Goal: Task Accomplishment & Management: Manage account settings

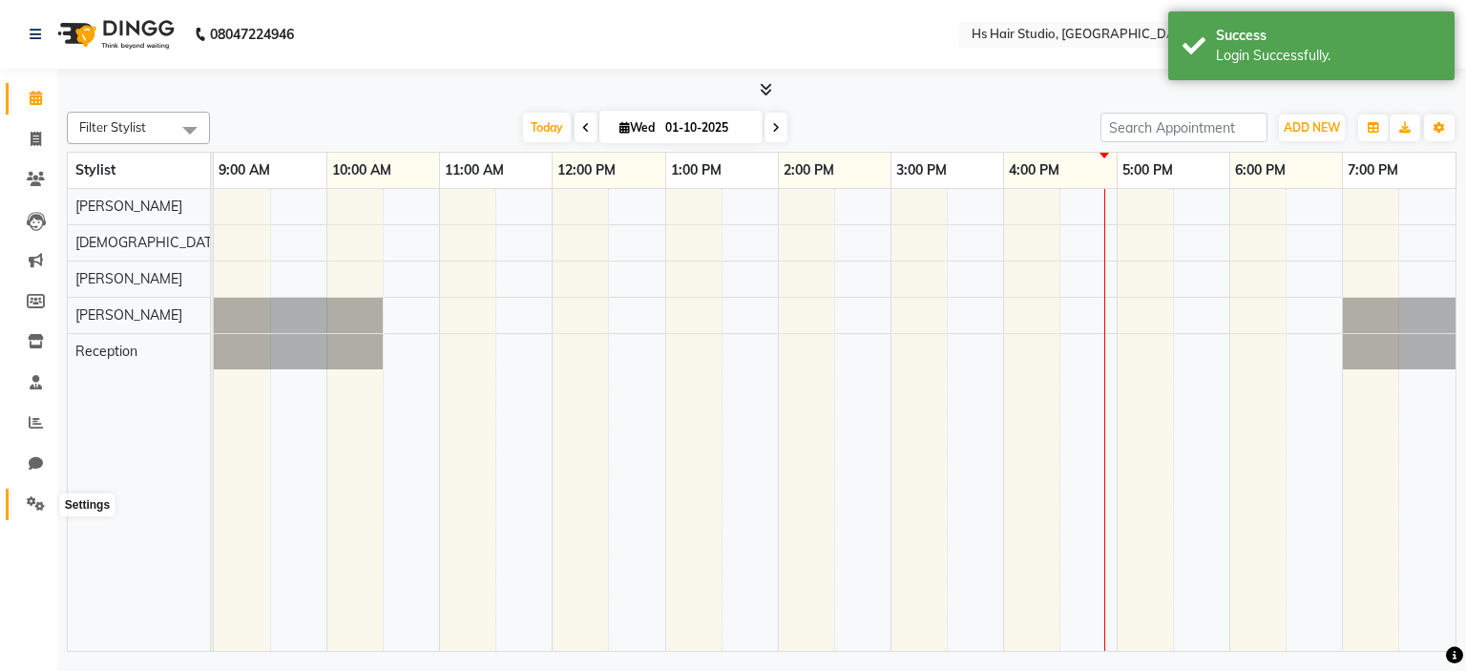
click at [31, 511] on icon at bounding box center [36, 503] width 18 height 14
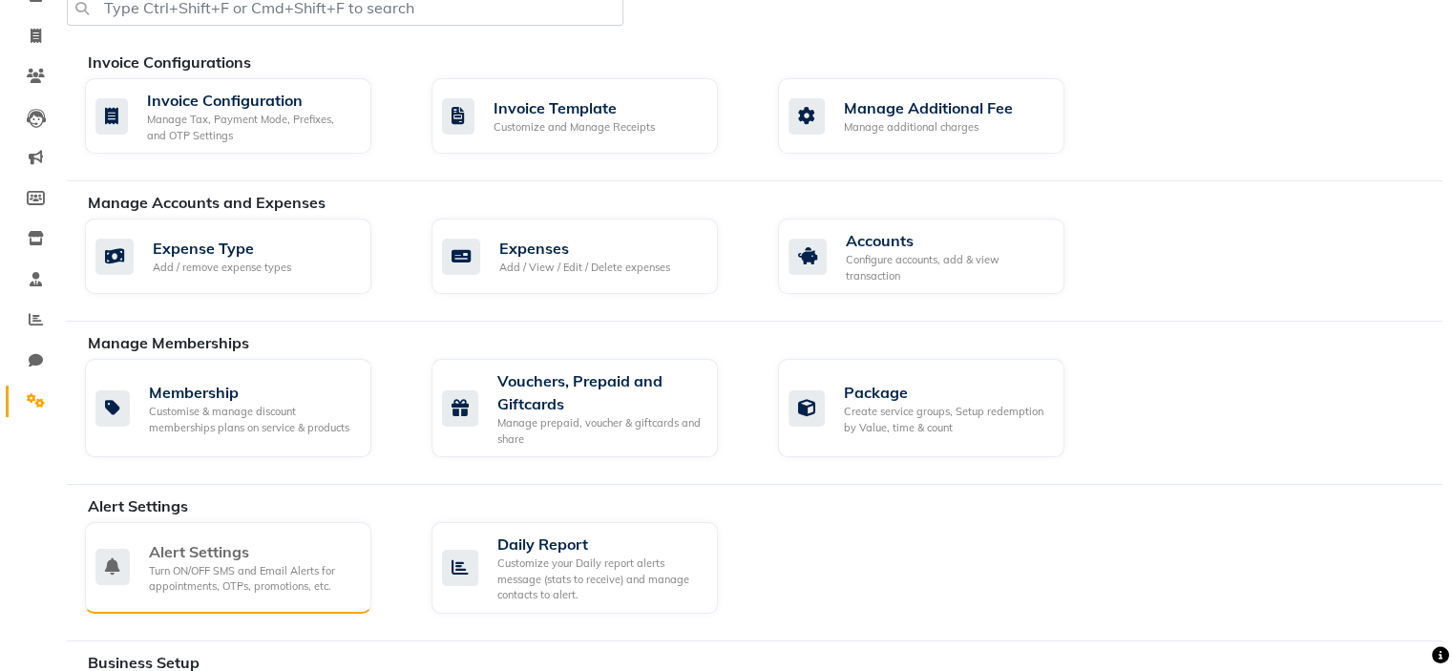
scroll to position [111, 0]
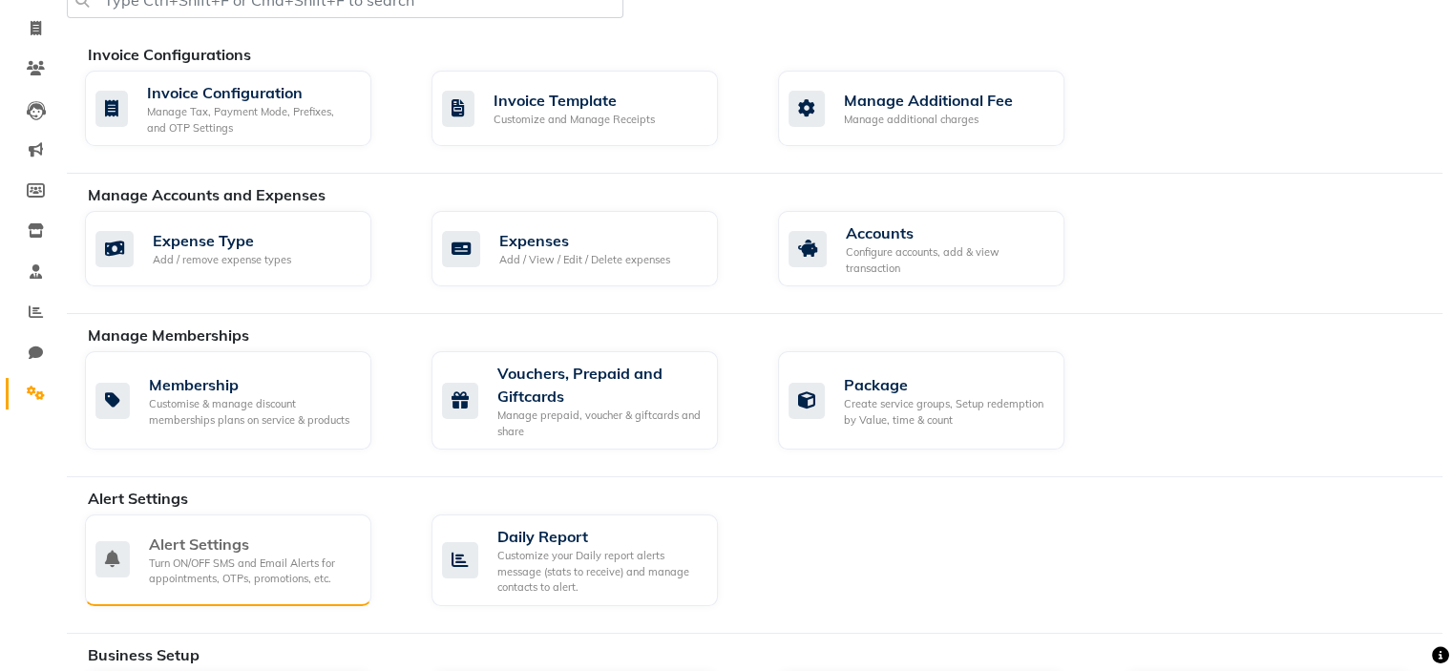
click at [260, 542] on div "Alert Settings" at bounding box center [252, 544] width 207 height 23
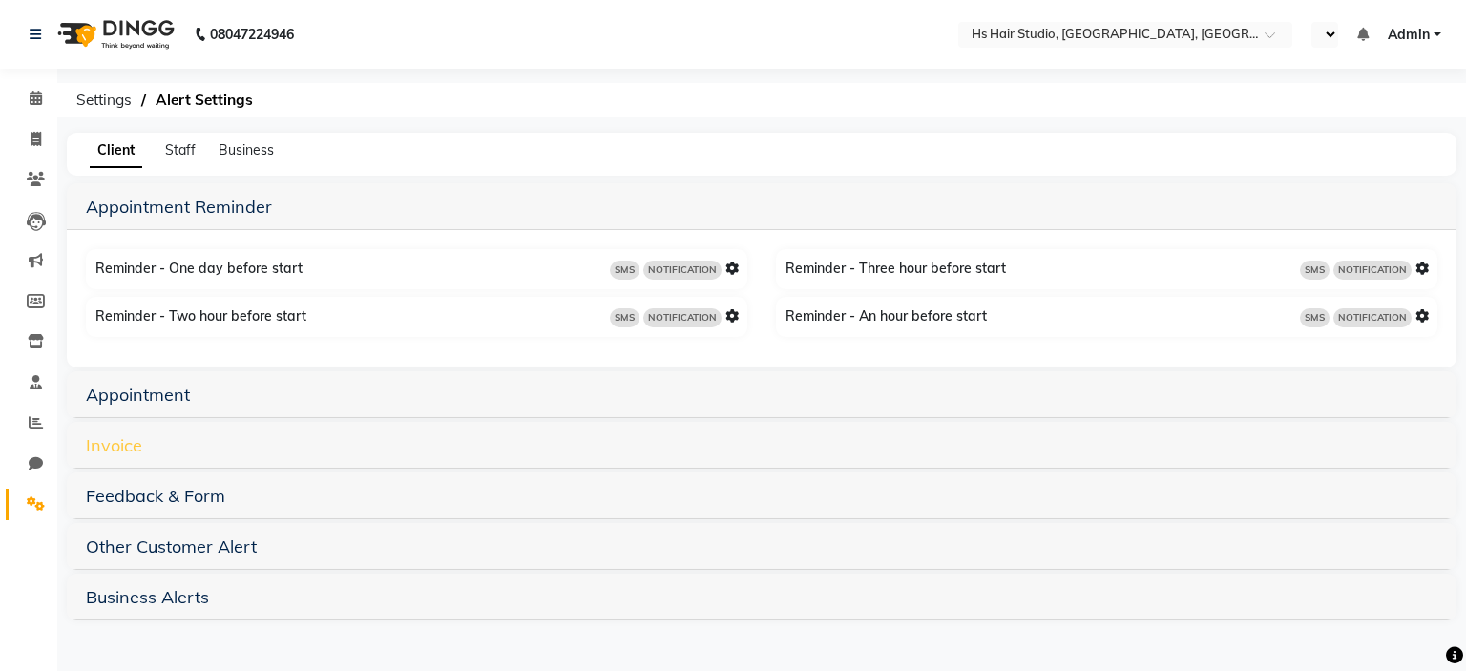
click at [123, 455] on link "Invoice" at bounding box center [114, 445] width 56 height 22
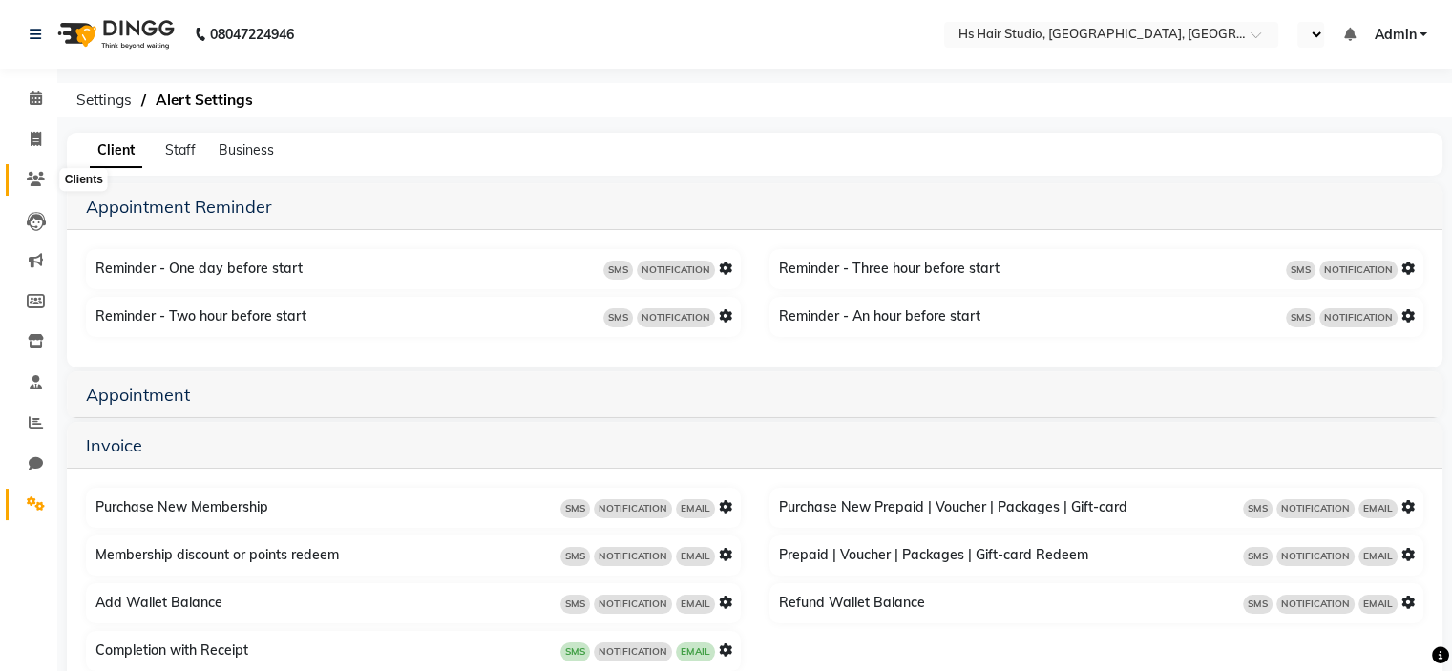
click at [31, 182] on icon at bounding box center [36, 179] width 18 height 14
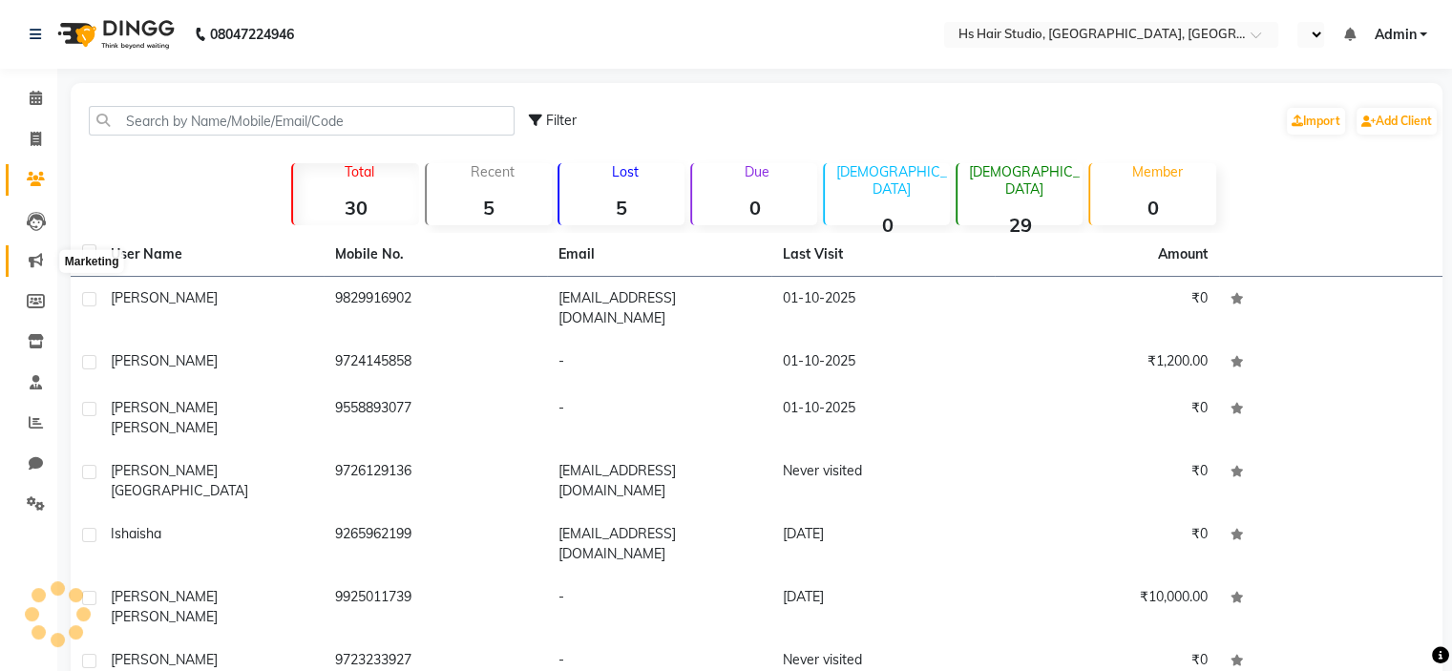
click at [40, 260] on icon at bounding box center [36, 260] width 14 height 14
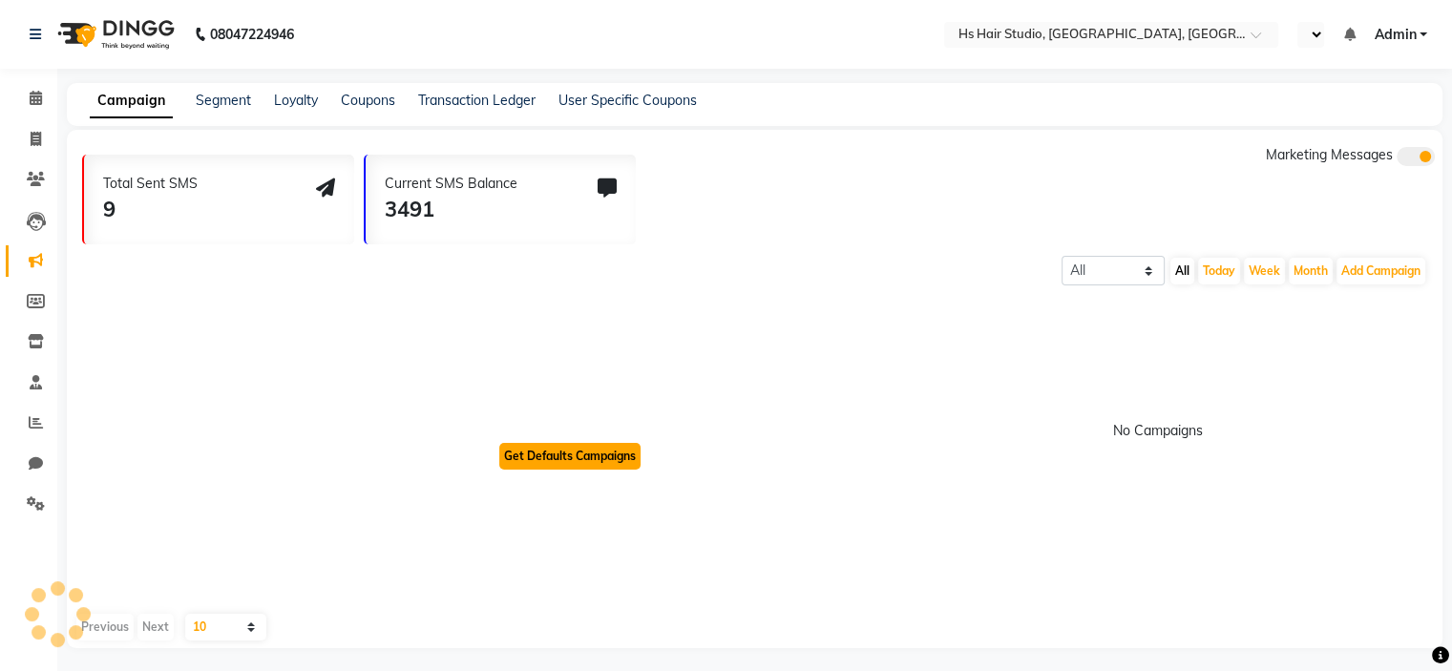
click at [591, 455] on button "Get Defaults Campaigns" at bounding box center [569, 456] width 141 height 27
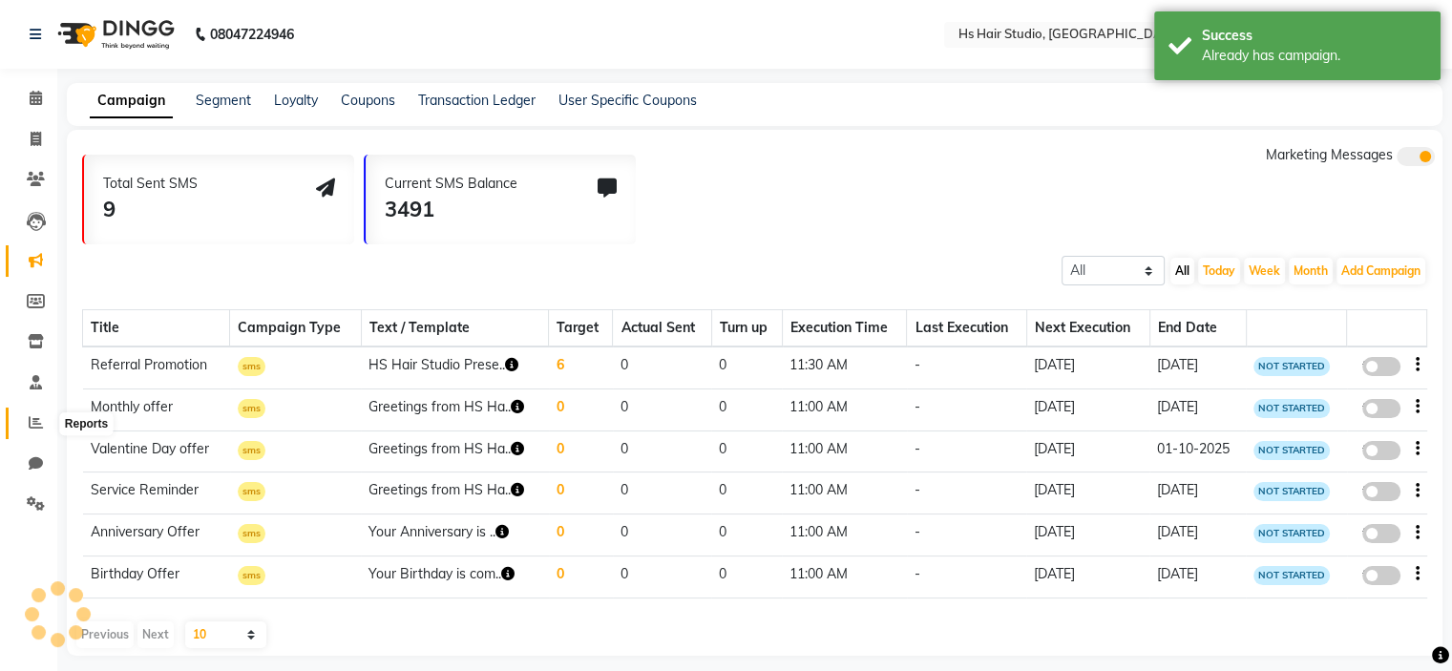
click at [32, 420] on icon at bounding box center [36, 422] width 14 height 14
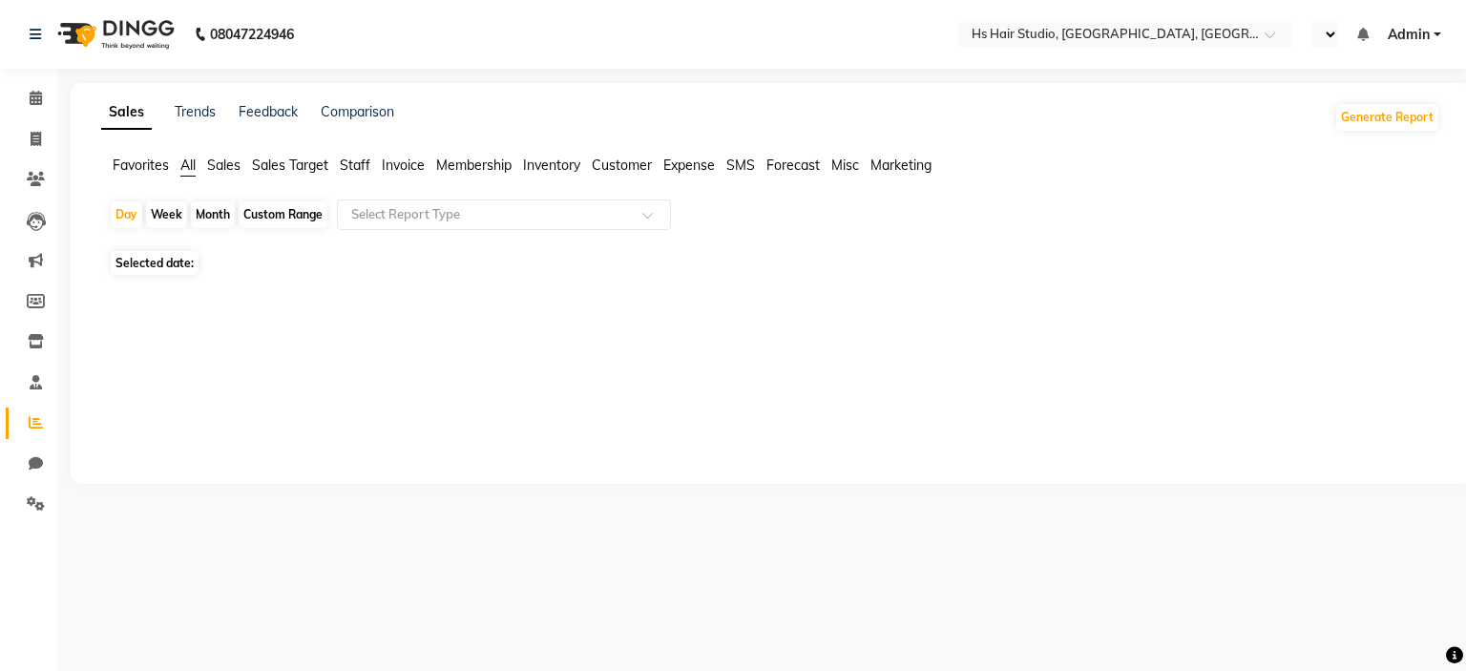
click at [741, 167] on span "SMS" at bounding box center [740, 165] width 29 height 17
click at [632, 223] on div "Select Report Type" at bounding box center [489, 214] width 295 height 19
click at [209, 219] on div "Month" at bounding box center [213, 214] width 44 height 27
select select "10"
select select "2025"
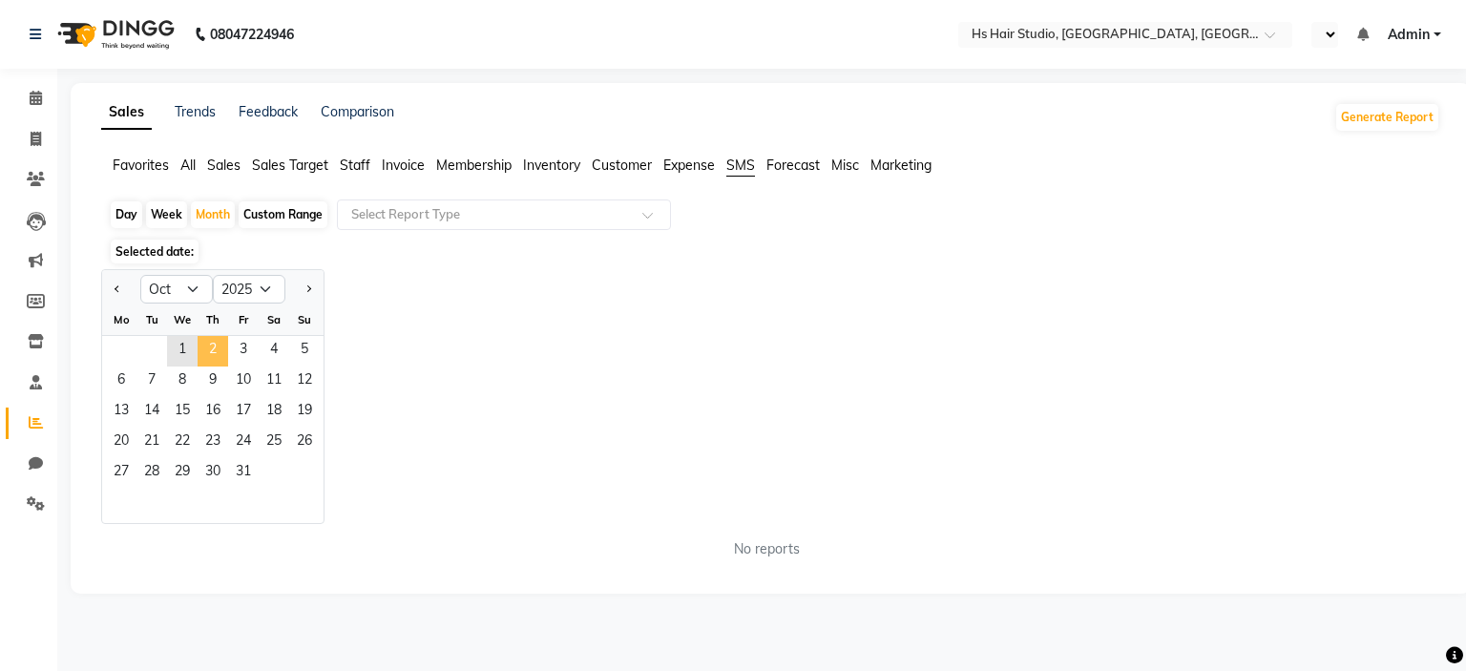
click at [210, 343] on span "2" at bounding box center [213, 351] width 31 height 31
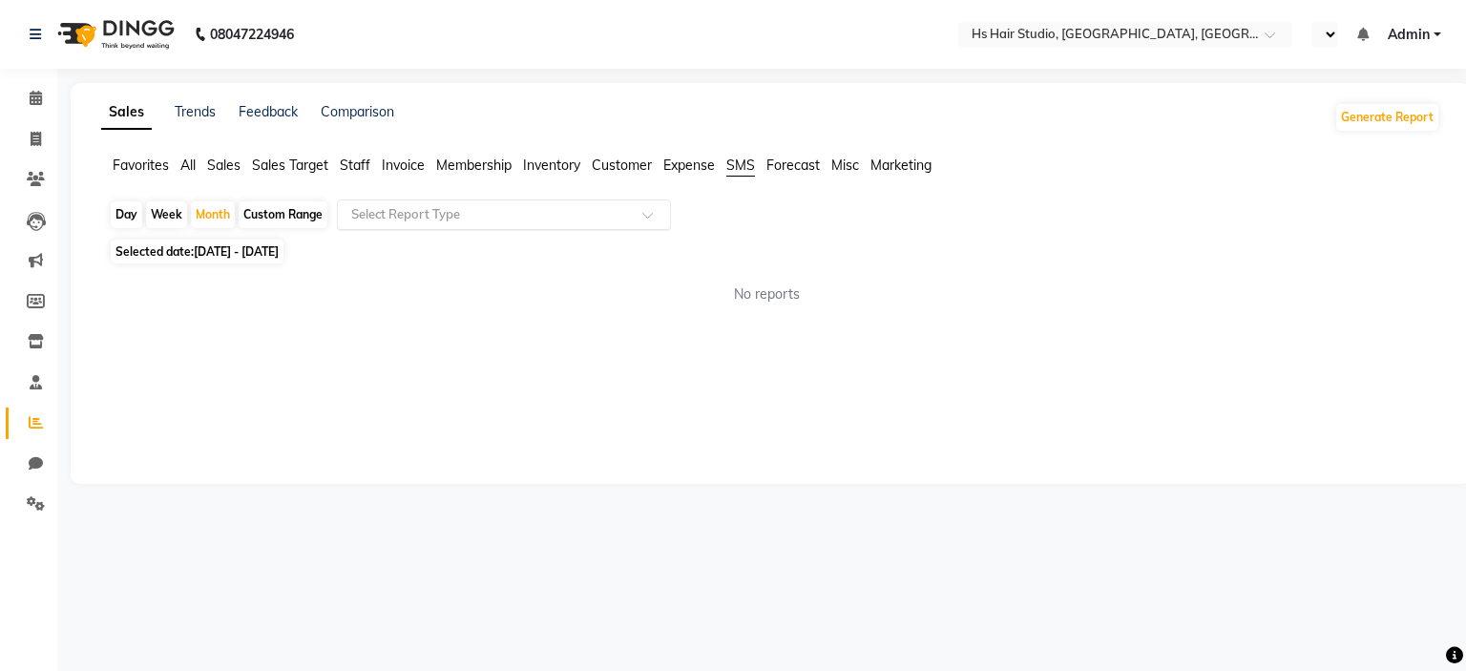
click at [523, 228] on div "Day Week Month Custom Range Select Report Type Selected date: [DATE] - [DATE] N…" at bounding box center [770, 259] width 1339 height 120
click at [523, 228] on ng-select "Select Report Type No items found" at bounding box center [504, 214] width 334 height 31
click at [698, 167] on span "Expense" at bounding box center [689, 165] width 52 height 17
click at [744, 161] on span "SMS" at bounding box center [740, 165] width 29 height 17
click at [606, 214] on input "text" at bounding box center [484, 214] width 275 height 19
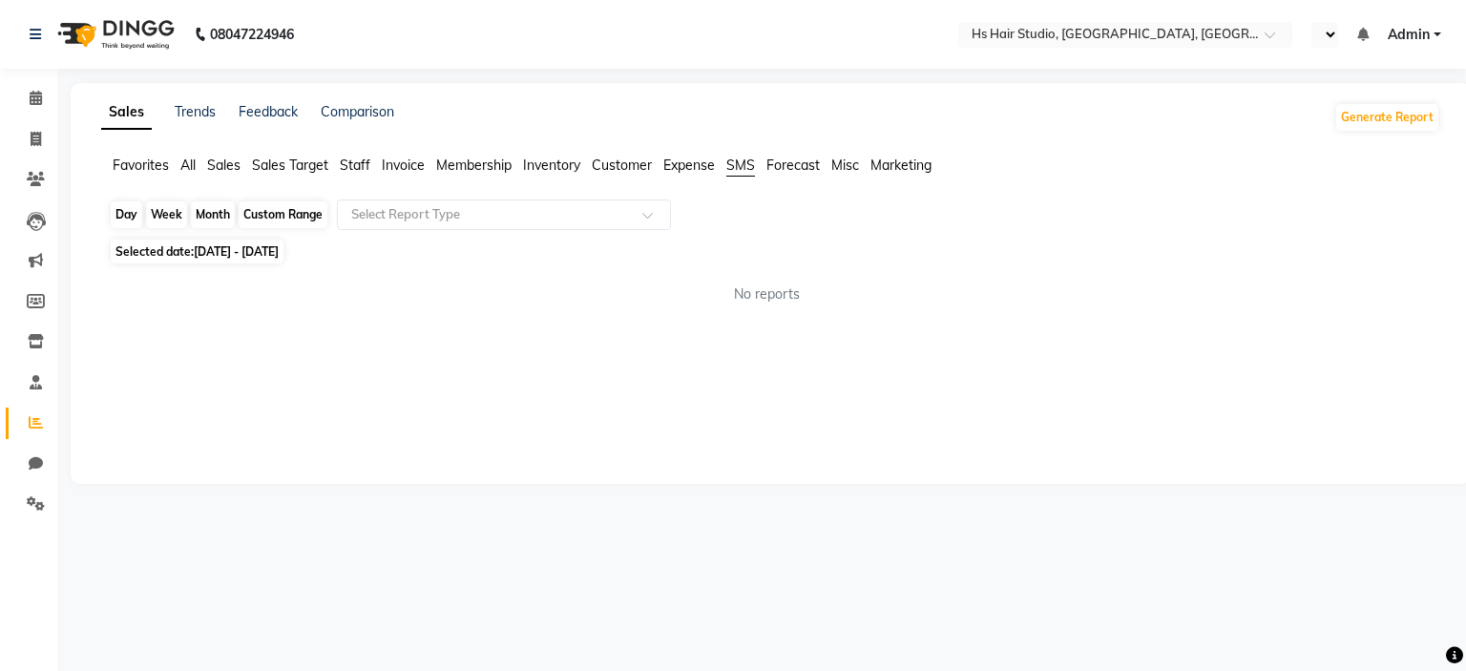
click at [192, 221] on div "Month" at bounding box center [213, 214] width 44 height 27
select select "10"
select select "2025"
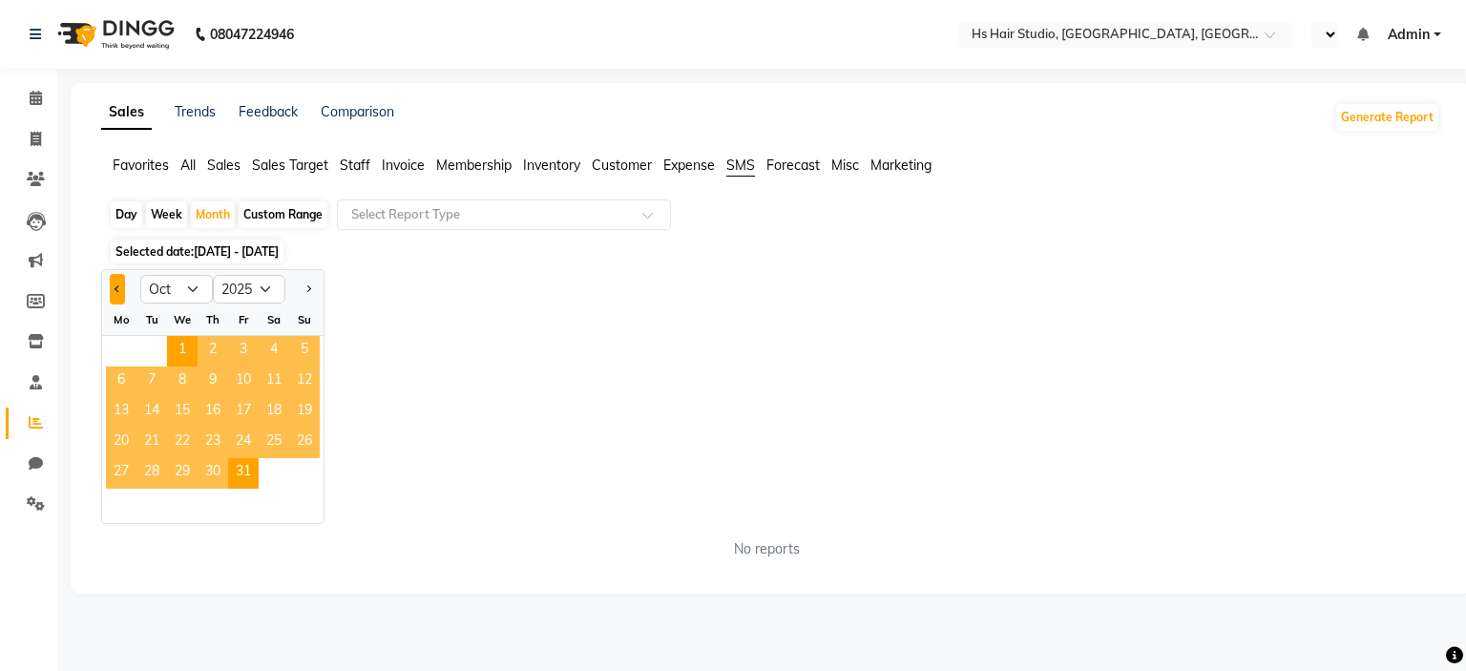
click at [111, 283] on button "Previous month" at bounding box center [117, 289] width 15 height 31
select select "9"
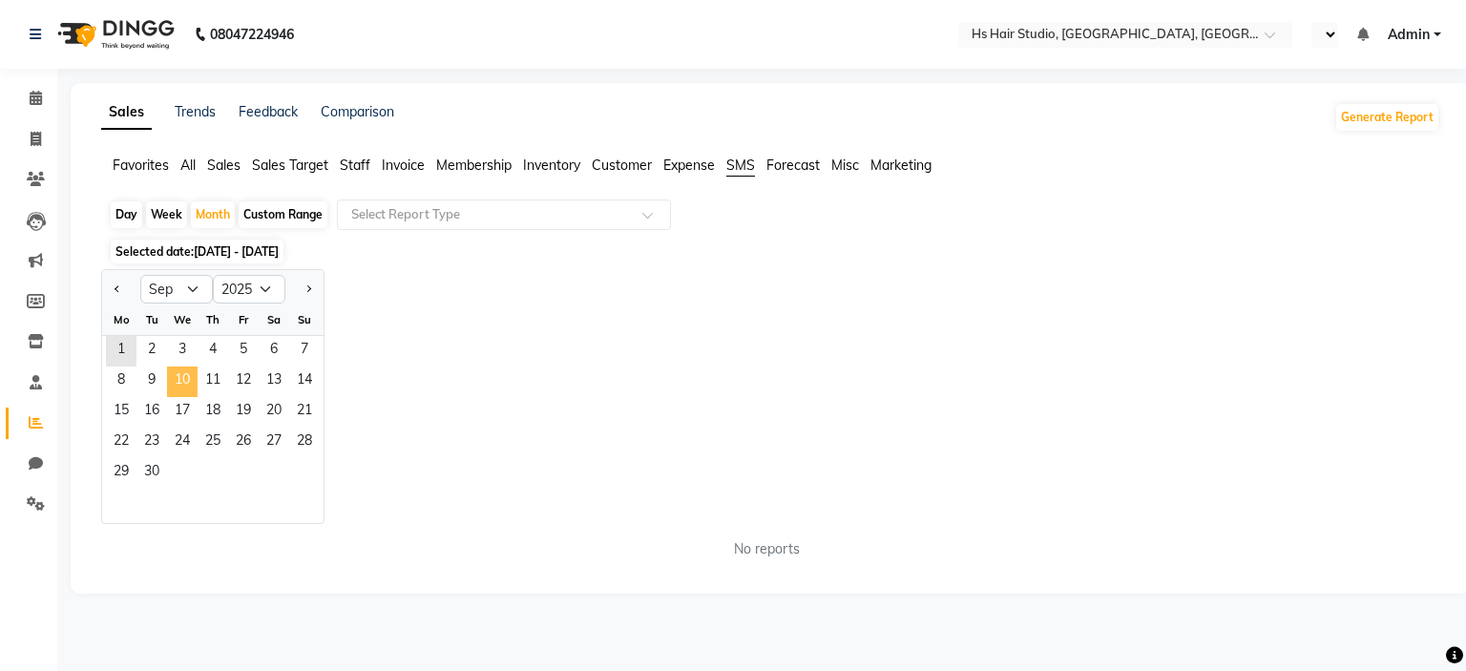
click at [170, 366] on span "10" at bounding box center [182, 381] width 31 height 31
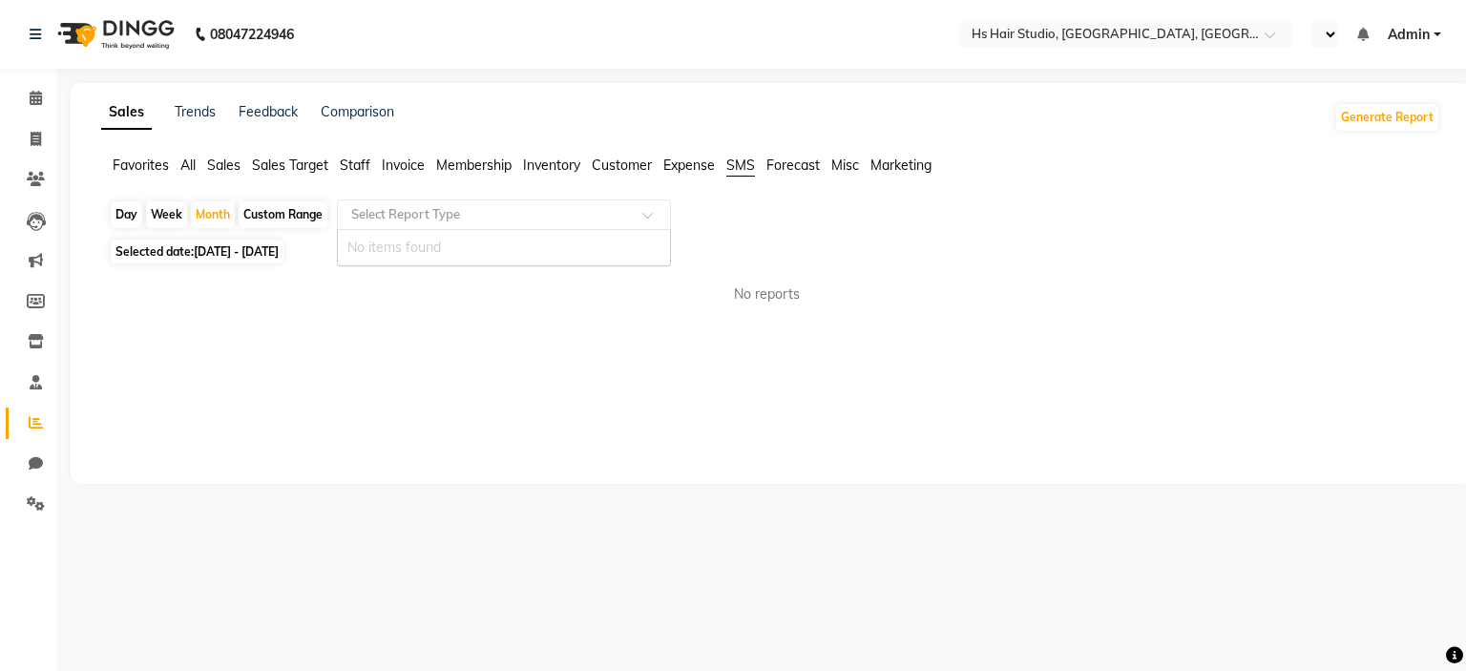
click at [484, 199] on div "Select Report Type" at bounding box center [504, 214] width 334 height 31
click at [733, 172] on span "SMS" at bounding box center [740, 165] width 29 height 17
click at [229, 217] on div "Month" at bounding box center [213, 214] width 44 height 27
select select "9"
select select "2025"
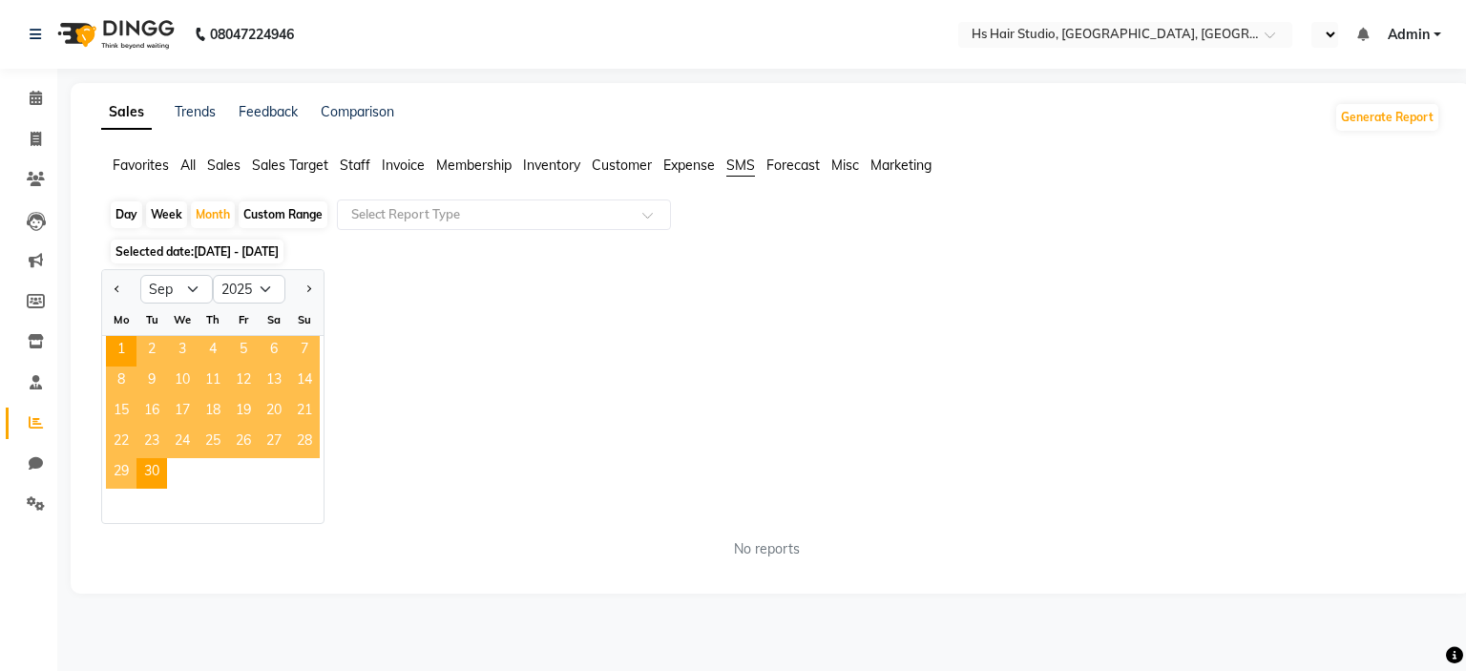
click at [134, 382] on span "8" at bounding box center [121, 381] width 31 height 31
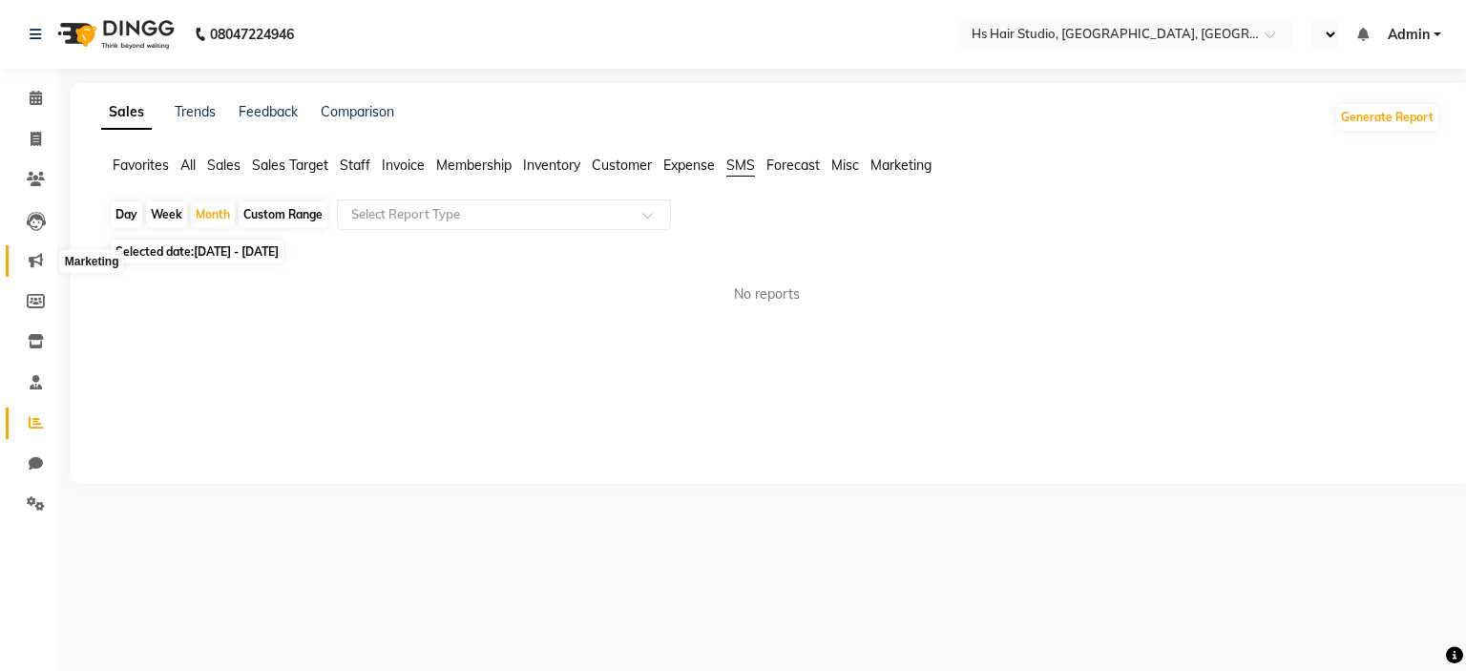
click at [20, 261] on span at bounding box center [35, 261] width 33 height 22
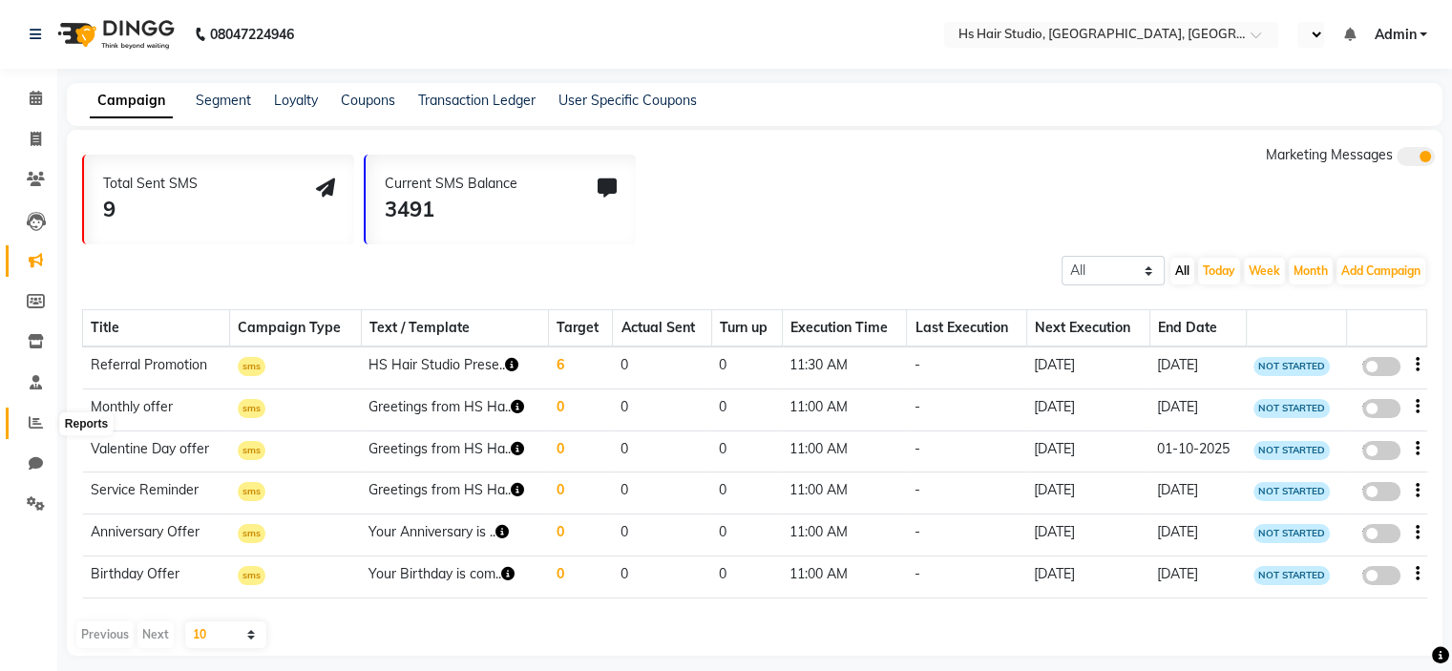
click at [30, 423] on icon at bounding box center [36, 422] width 14 height 14
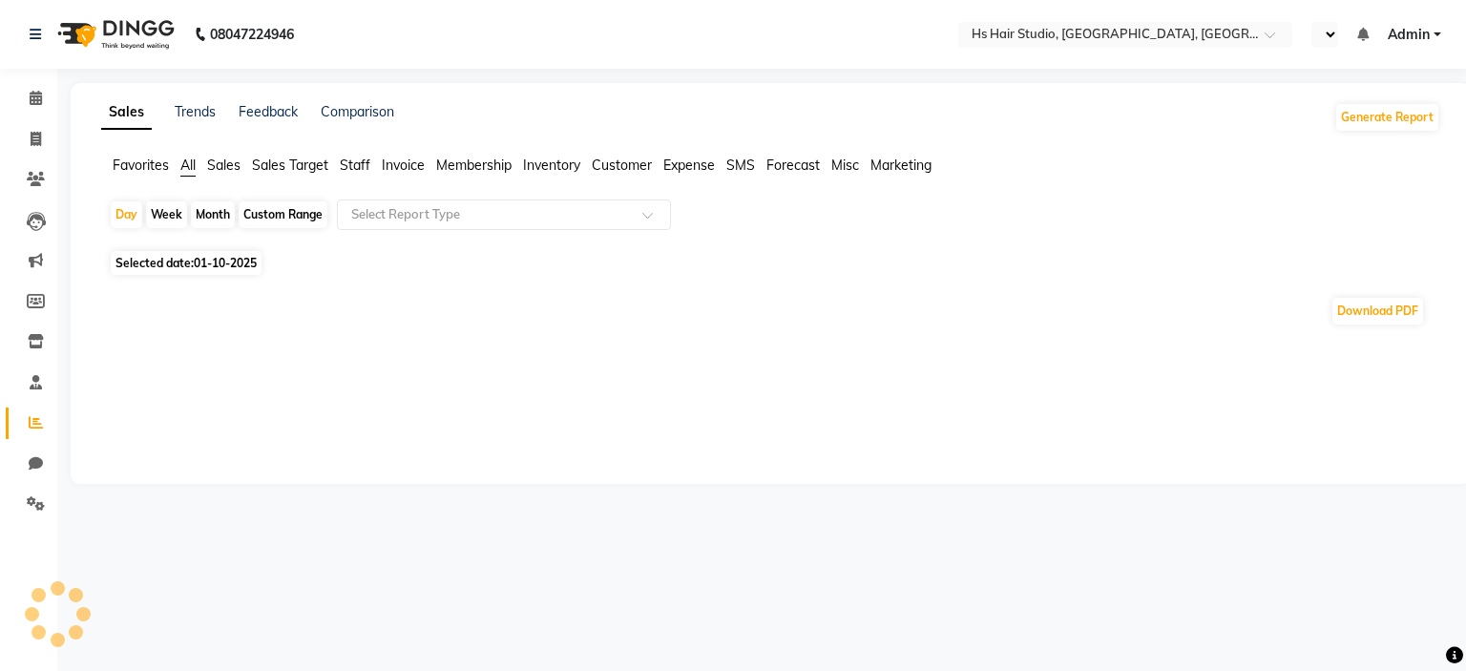
click at [724, 161] on ul "Favorites All Sales Sales Target Staff Invoice Membership Inventory Customer Ex…" at bounding box center [770, 166] width 1339 height 21
click at [725, 160] on ul "Favorites All Sales Sales Target Staff Invoice Membership Inventory Customer Ex…" at bounding box center [770, 166] width 1339 height 21
click at [729, 160] on span "SMS" at bounding box center [740, 165] width 29 height 17
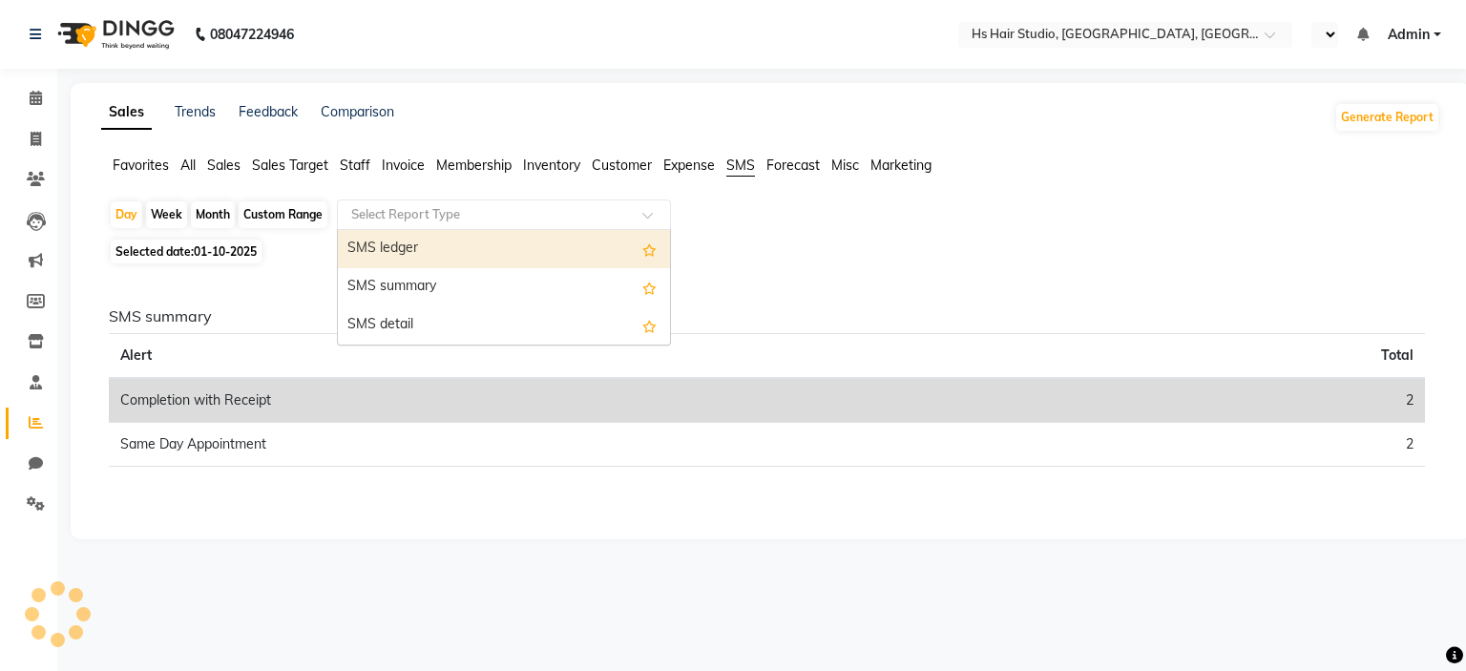
click at [568, 214] on input "text" at bounding box center [484, 214] width 275 height 19
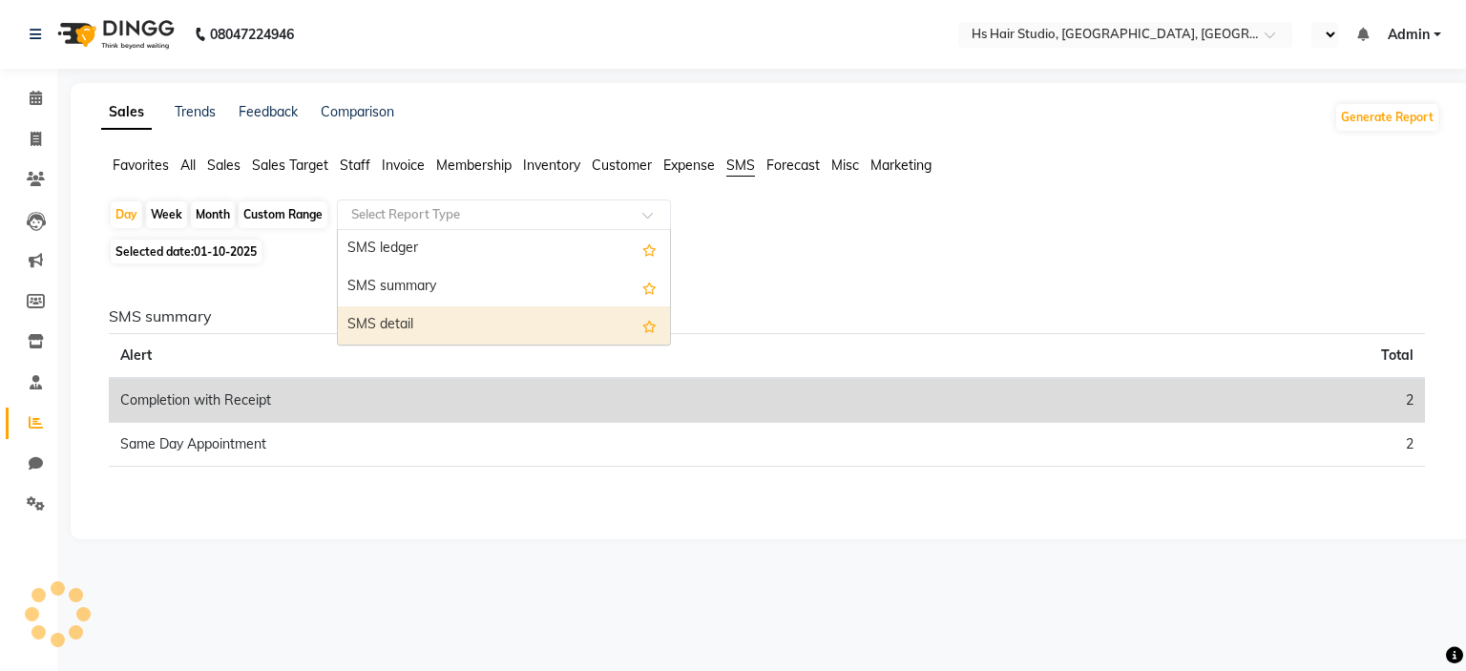
click at [547, 318] on div "SMS detail" at bounding box center [504, 325] width 332 height 38
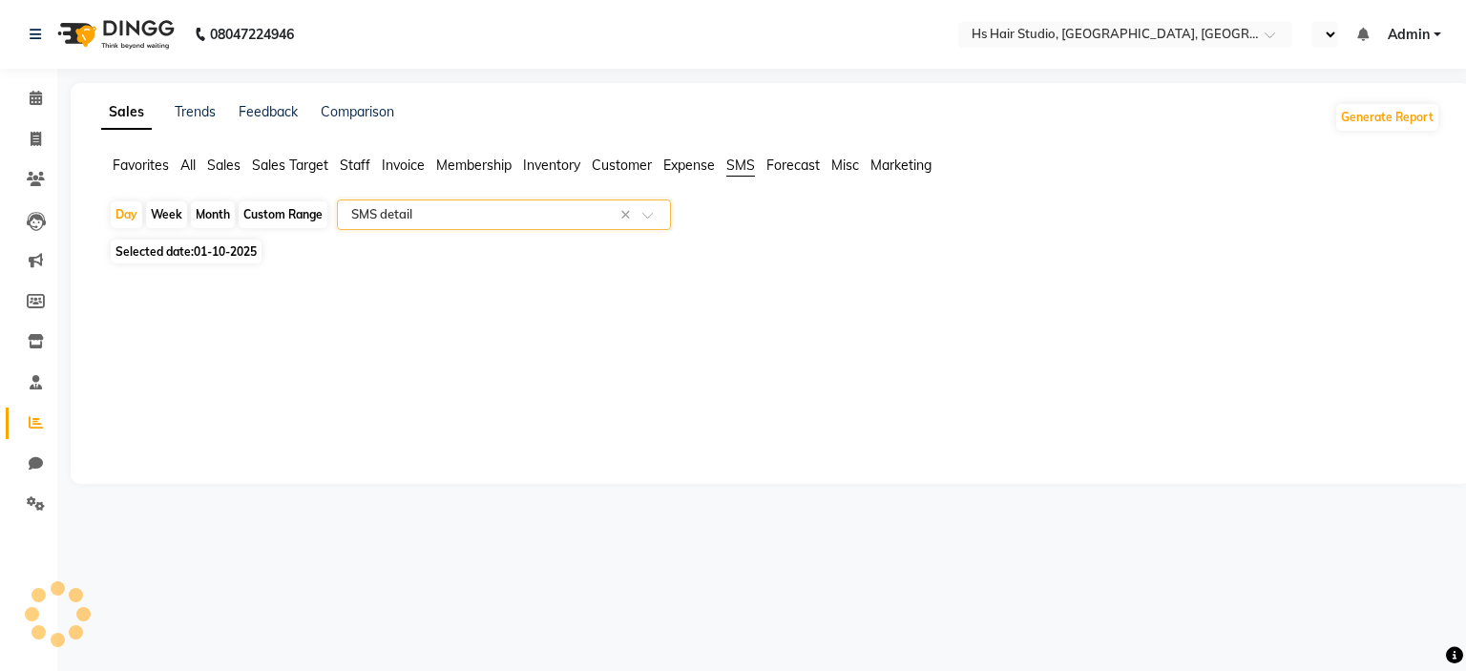
select select "full_report"
select select "csv"
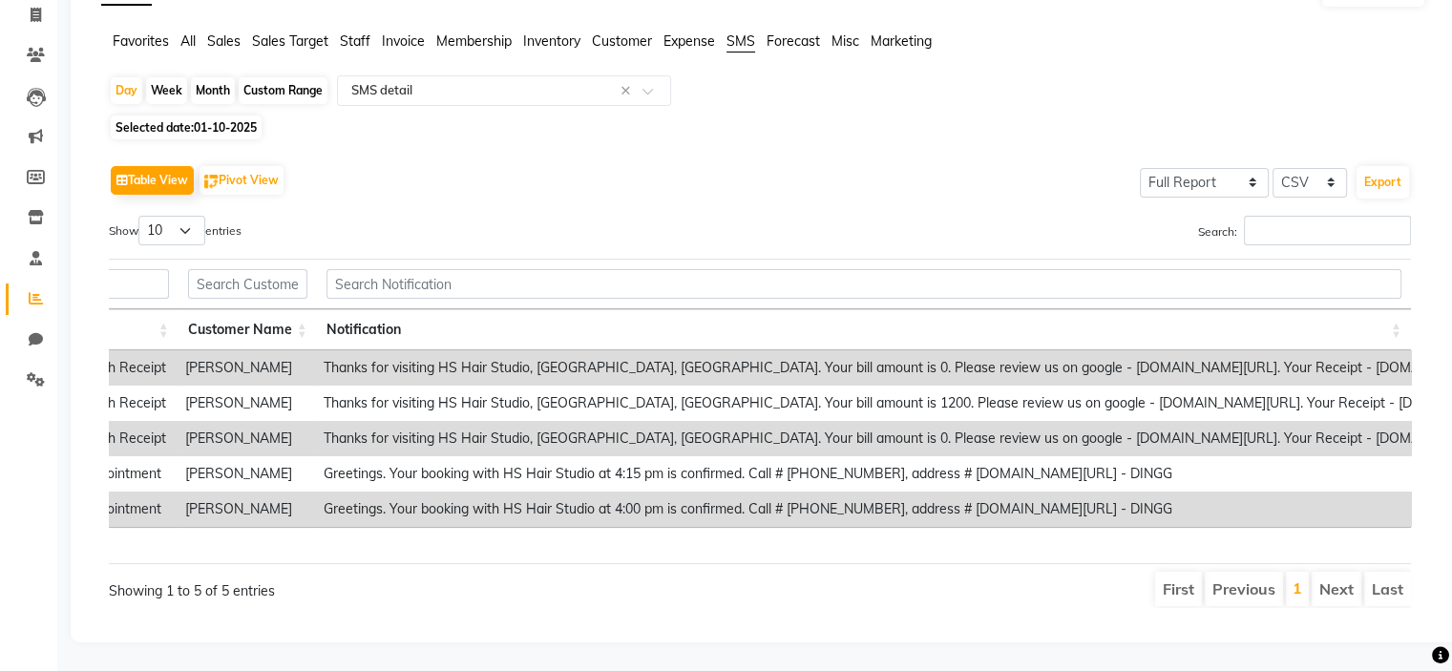
click at [330, 350] on td "Thanks for visiting HS Hair Studio, [GEOGRAPHIC_DATA], [GEOGRAPHIC_DATA]. Your …" at bounding box center [959, 367] width 1290 height 35
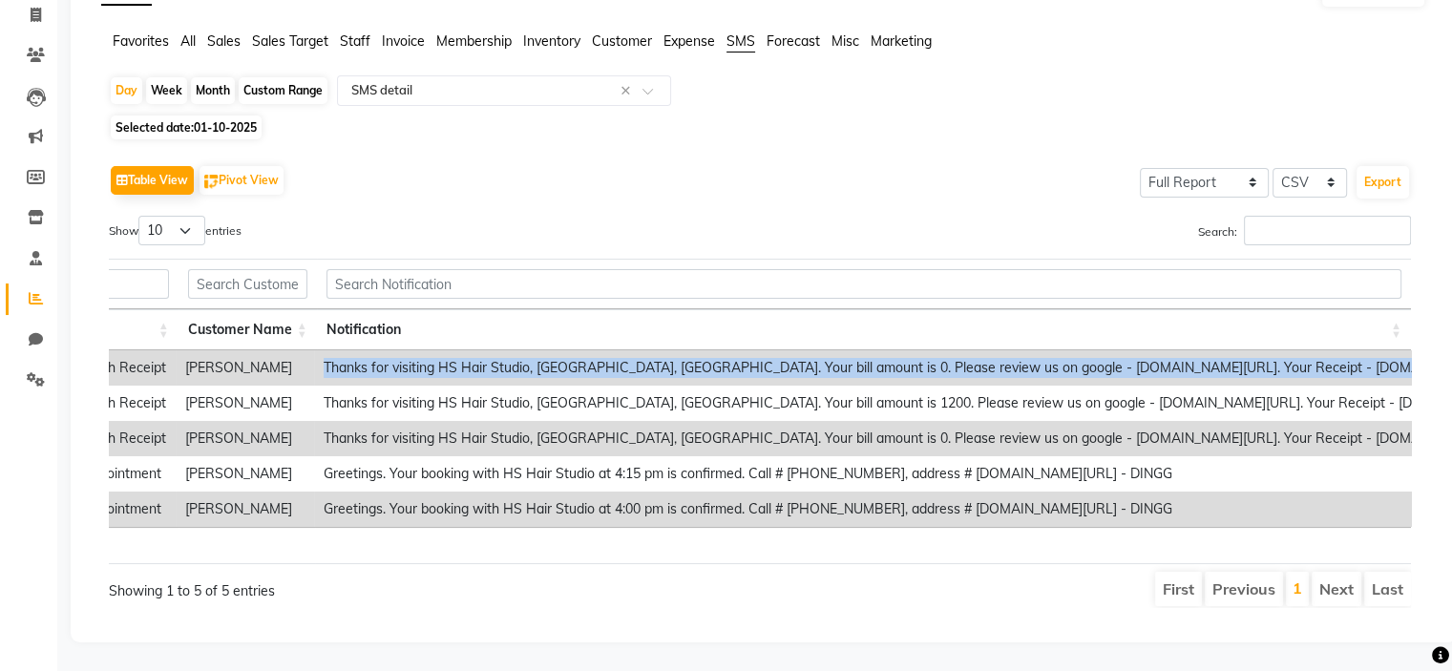
click at [330, 350] on td "Thanks for visiting HS Hair Studio, [GEOGRAPHIC_DATA], [GEOGRAPHIC_DATA]. Your …" at bounding box center [959, 367] width 1290 height 35
copy td "Thanks for visiting HS Hair Studio, [GEOGRAPHIC_DATA], [GEOGRAPHIC_DATA]. Your …"
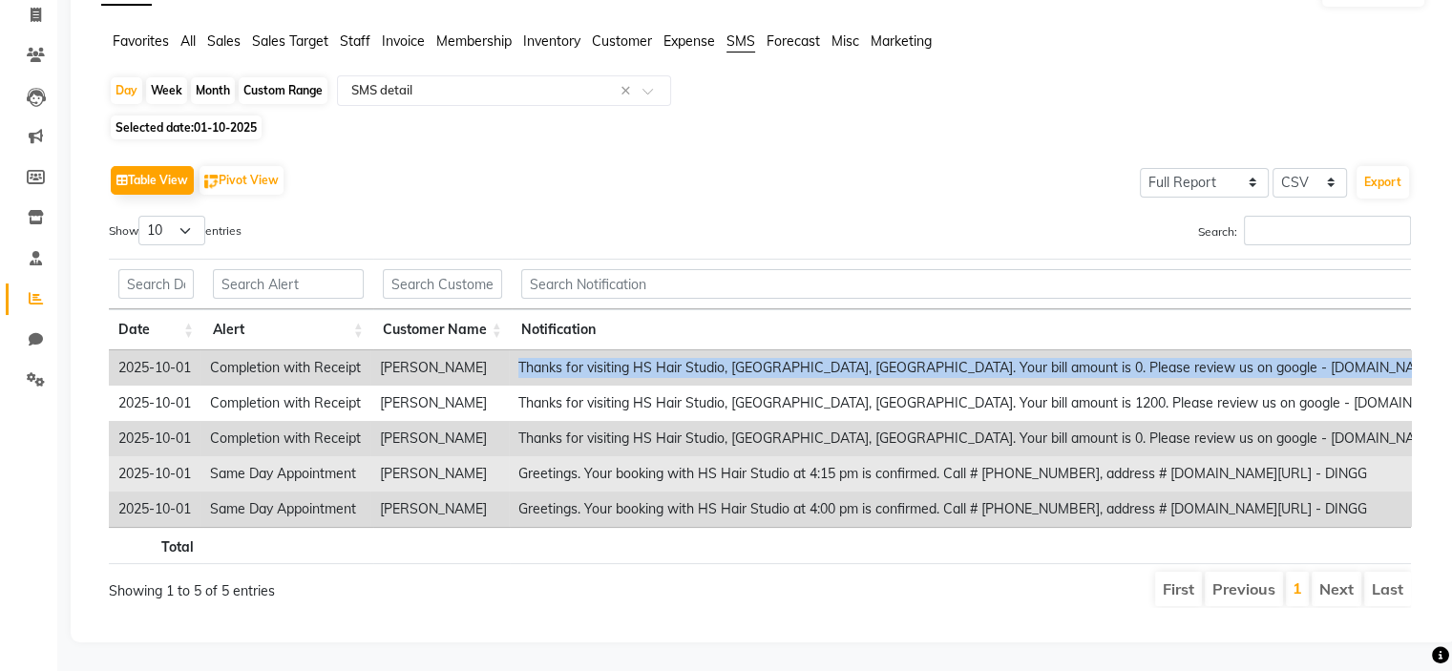
copy td "Thanks for visiting HS Hair Studio, [GEOGRAPHIC_DATA], [GEOGRAPHIC_DATA]. Your …"
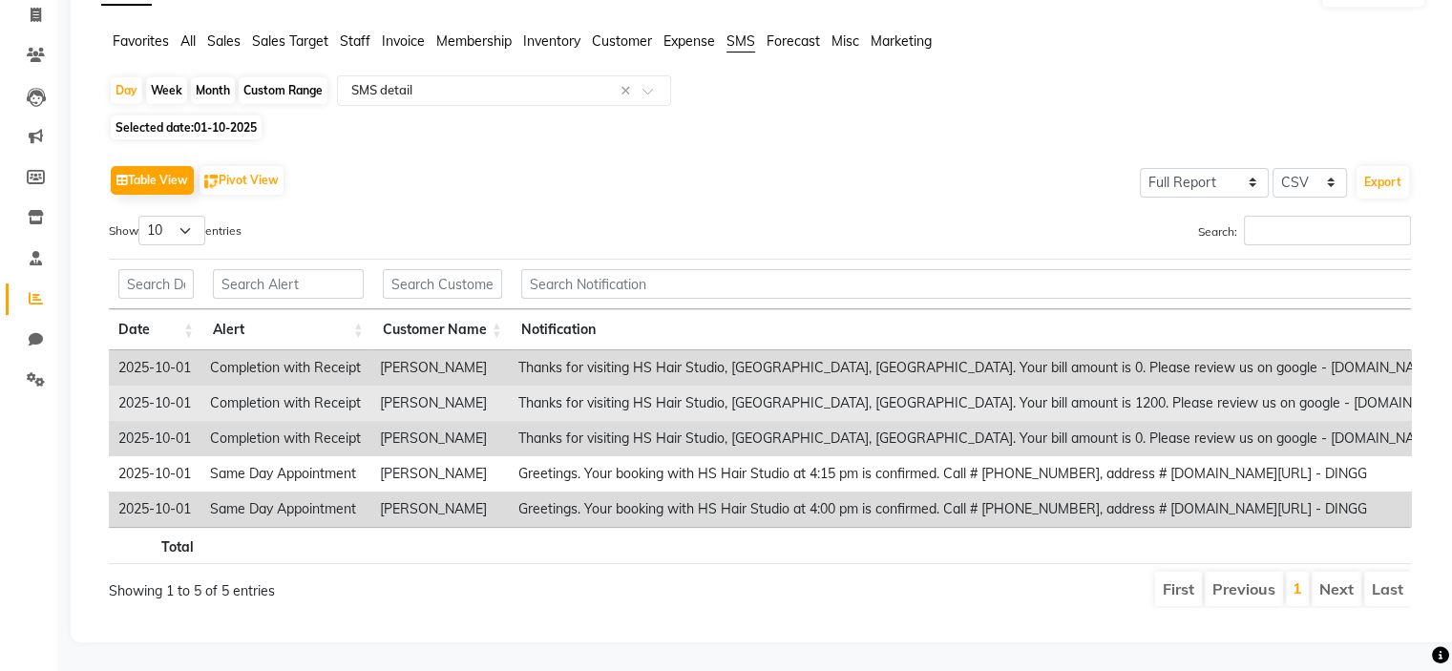
click at [416, 386] on td "[PERSON_NAME]" at bounding box center [439, 403] width 138 height 35
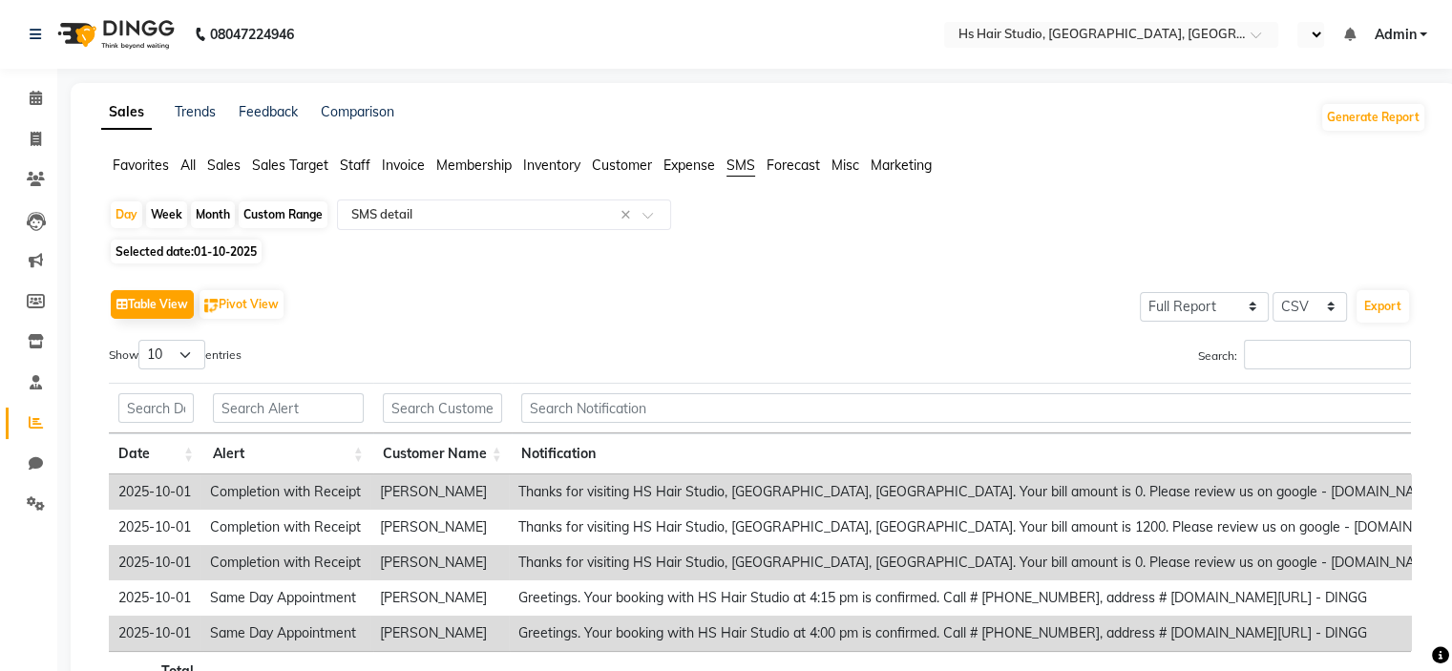
click at [1390, 33] on span "Admin" at bounding box center [1394, 35] width 42 height 20
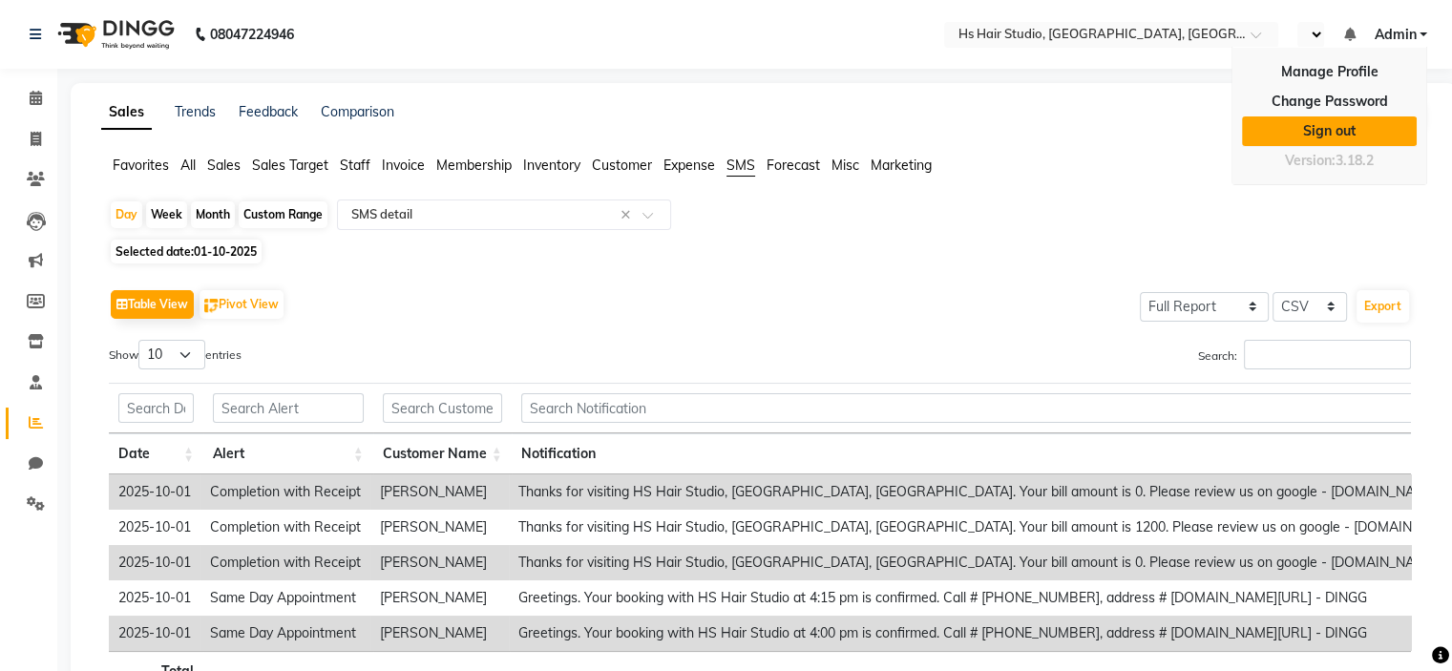
click at [1344, 129] on link "Sign out" at bounding box center [1329, 131] width 175 height 30
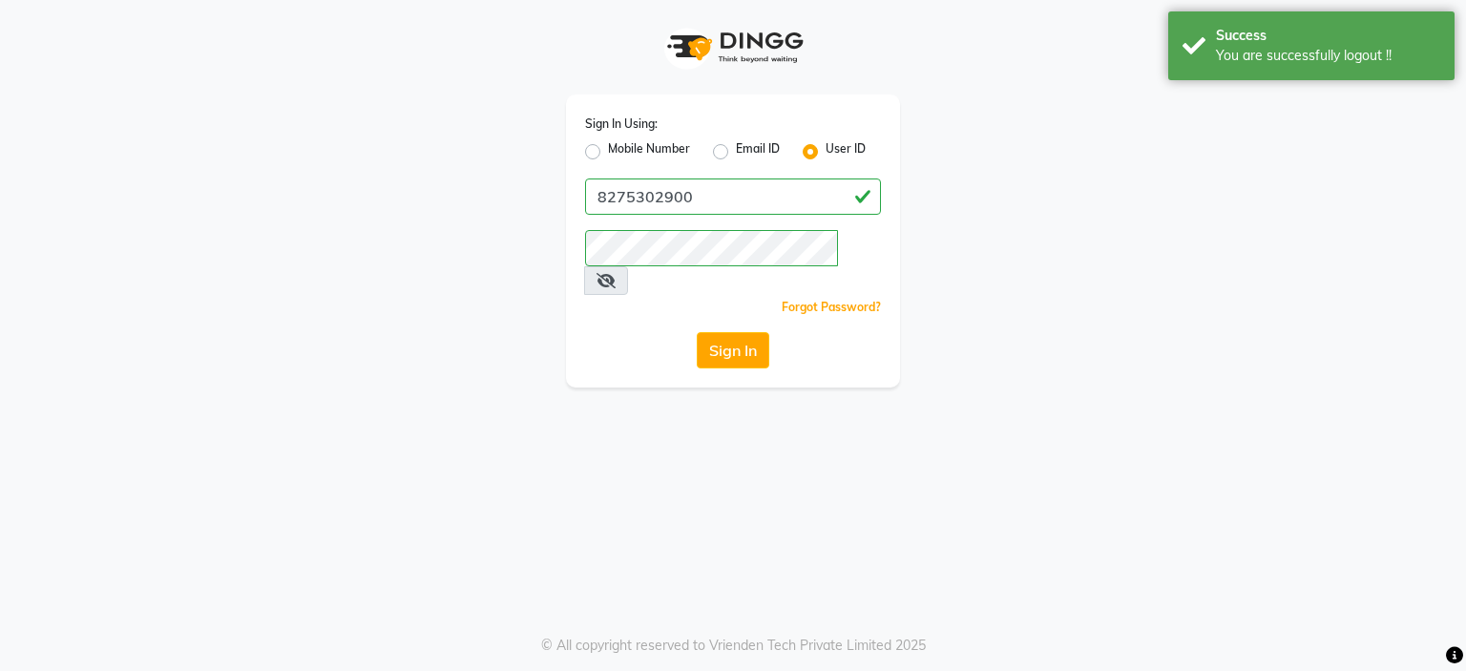
click at [629, 144] on label "Mobile Number" at bounding box center [649, 151] width 82 height 23
click at [620, 144] on input "Mobile Number" at bounding box center [614, 146] width 12 height 12
radio input "true"
radio input "false"
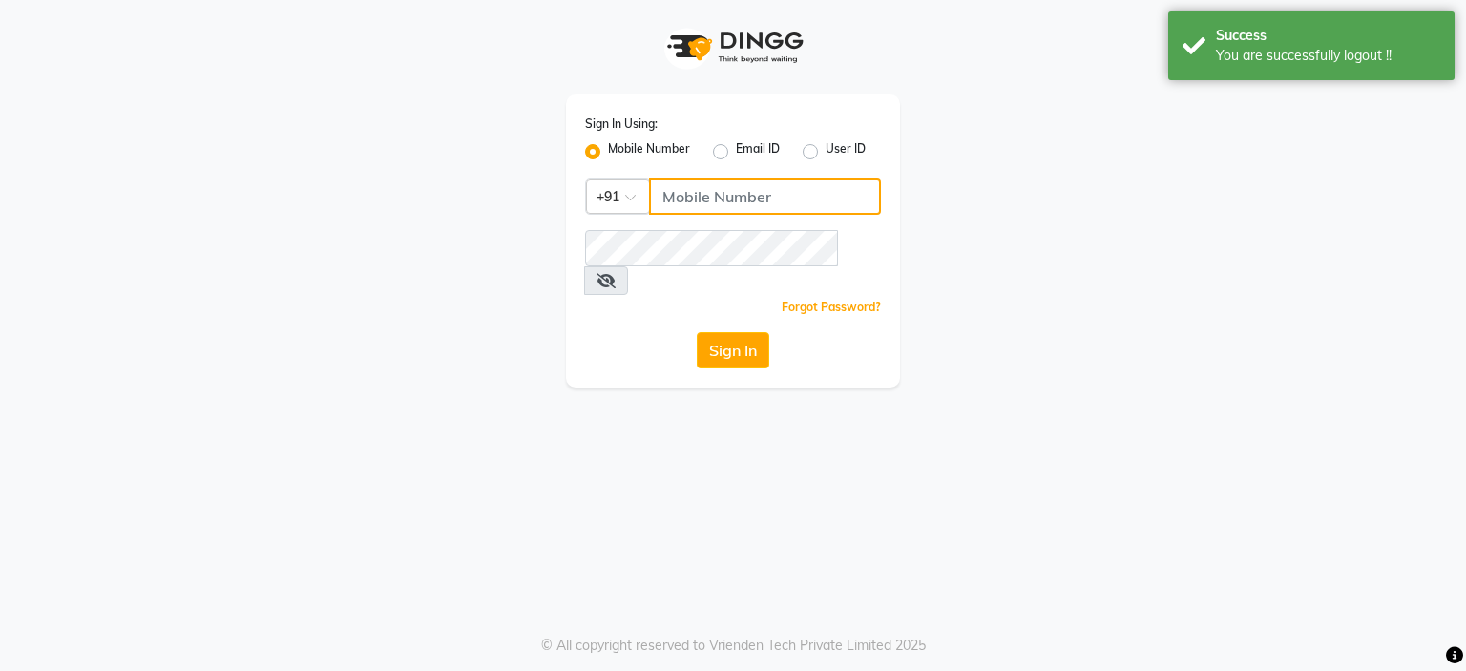
drag, startPoint x: 689, startPoint y: 199, endPoint x: 700, endPoint y: 223, distance: 26.9
click at [689, 199] on input "Username" at bounding box center [765, 196] width 232 height 36
type input "8275302900"
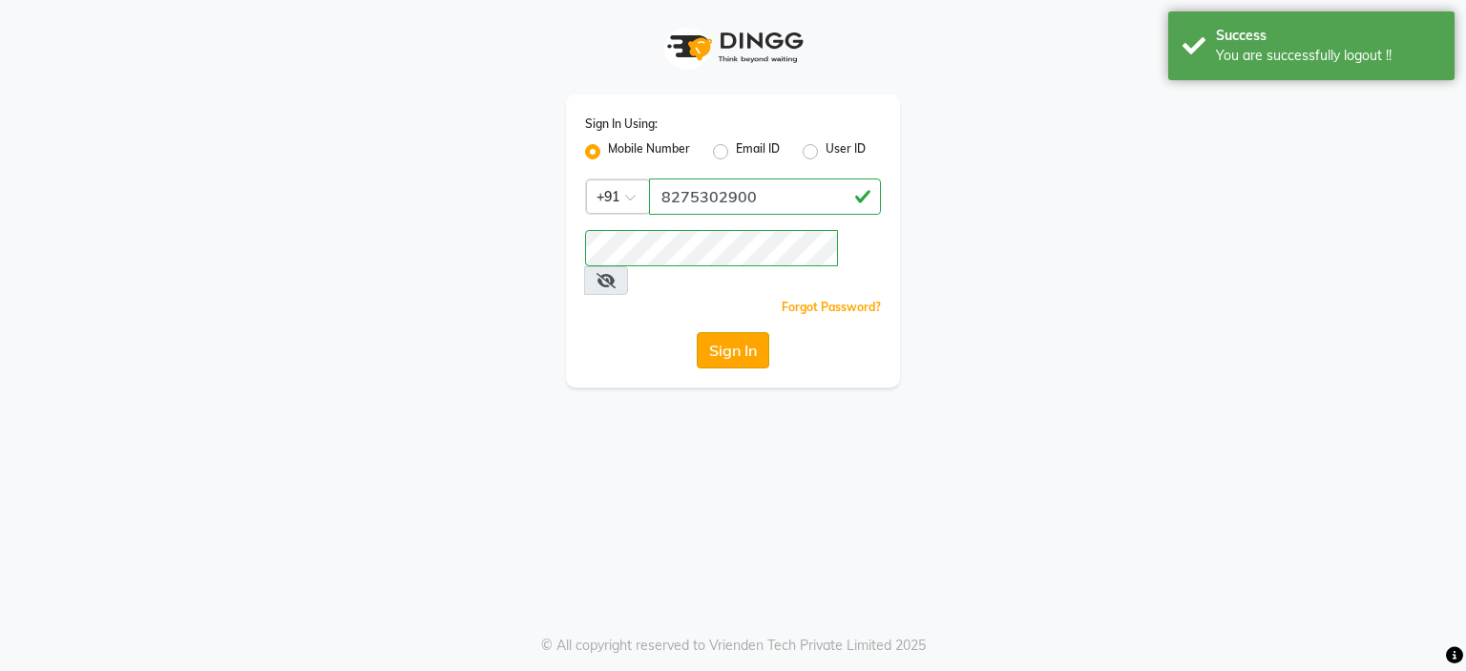
click at [700, 332] on button "Sign In" at bounding box center [733, 350] width 73 height 36
